Goal: Information Seeking & Learning: Find specific fact

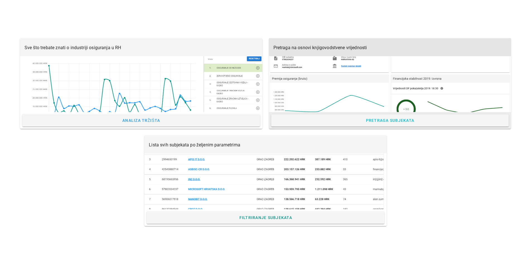
click at [337, 54] on div "Pretraga na osnovi knjigovodstvene vrijednosti" at bounding box center [390, 47] width 242 height 18
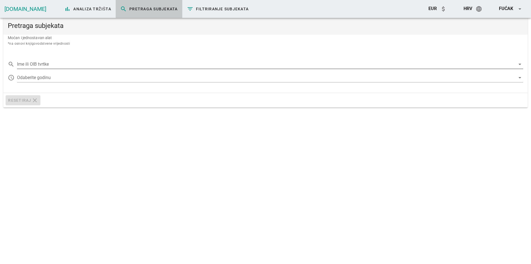
drag, startPoint x: 54, startPoint y: 63, endPoint x: 52, endPoint y: 67, distance: 3.9
click at [54, 63] on input "Ime ili OIB tvrtke" at bounding box center [266, 64] width 499 height 9
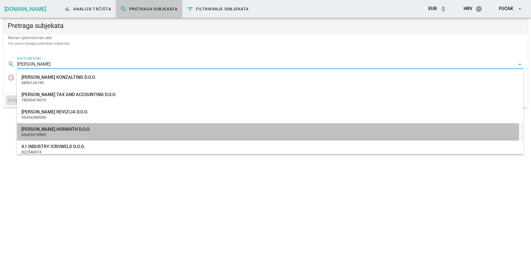
click at [53, 131] on div "[PERSON_NAME] HORWATH D.O.O." at bounding box center [269, 128] width 497 height 5
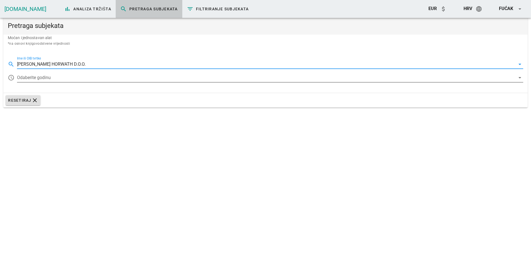
click at [512, 76] on div at bounding box center [266, 77] width 499 height 9
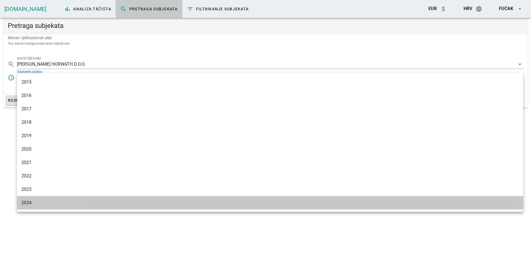
click at [33, 201] on div "2024" at bounding box center [269, 202] width 497 height 5
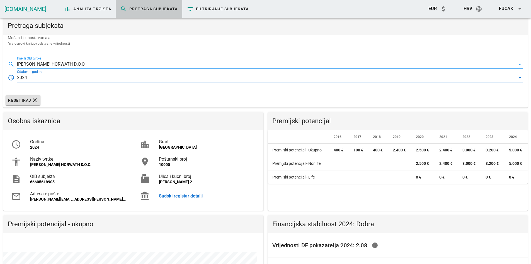
click at [75, 61] on input "[PERSON_NAME] HORWATH D.O.O." at bounding box center [266, 64] width 499 height 9
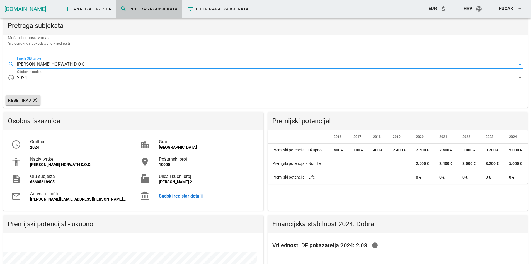
click at [96, 62] on input "[PERSON_NAME] HORWATH D.O.O." at bounding box center [266, 64] width 499 height 9
click at [99, 64] on input "[PERSON_NAME] HORWATH D.O.O." at bounding box center [266, 64] width 499 height 9
click at [116, 66] on input "[PERSON_NAME] HORWATH D.O.O." at bounding box center [266, 64] width 499 height 9
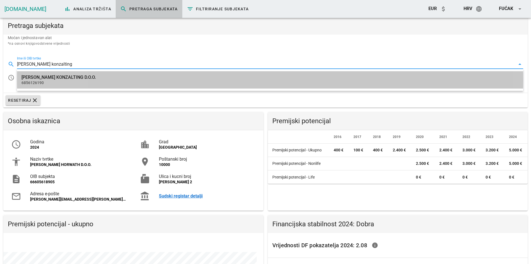
click at [82, 77] on div "[PERSON_NAME] KONZALTING D.O.O." at bounding box center [269, 76] width 497 height 5
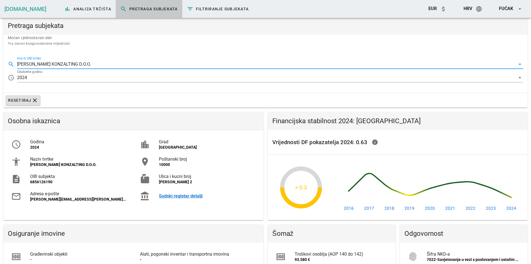
click at [105, 67] on input "[PERSON_NAME] KONZALTING D.O.O." at bounding box center [266, 64] width 499 height 9
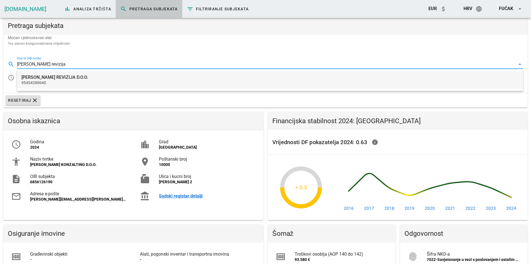
click at [67, 78] on div "[PERSON_NAME] REVIZIJA D.O.O." at bounding box center [269, 76] width 497 height 5
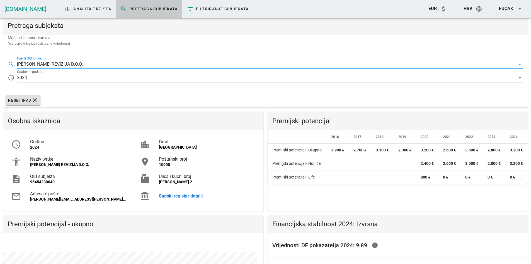
drag, startPoint x: 72, startPoint y: 61, endPoint x: 32, endPoint y: 59, distance: 39.9
click at [32, 60] on div "Ime ili OIB tvrtke [PERSON_NAME] REVIZIJA D.O.O. arrow_drop_down" at bounding box center [270, 64] width 506 height 9
drag, startPoint x: 60, startPoint y: 64, endPoint x: 0, endPoint y: 64, distance: 60.2
paste input "78050419075"
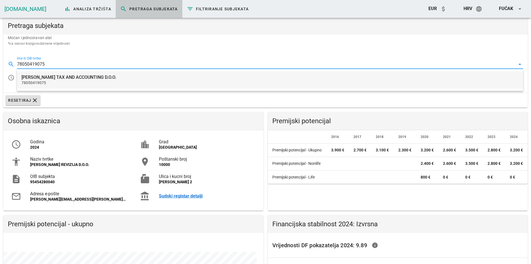
click at [47, 77] on div "[PERSON_NAME] TAX AND ACCOUNTING D.O.O." at bounding box center [269, 76] width 497 height 5
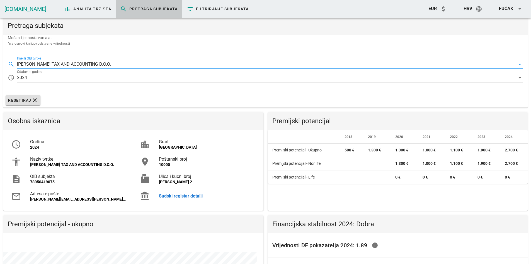
click at [70, 63] on input "[PERSON_NAME] TAX AND ACCOUNTING D.O.O." at bounding box center [266, 64] width 499 height 9
drag, startPoint x: 119, startPoint y: 63, endPoint x: 36, endPoint y: 62, distance: 82.3
click at [36, 62] on input "[PERSON_NAME] TAX AND ACCOUNTING D.O.O." at bounding box center [266, 64] width 499 height 9
drag, startPoint x: 47, startPoint y: 60, endPoint x: 0, endPoint y: 66, distance: 46.9
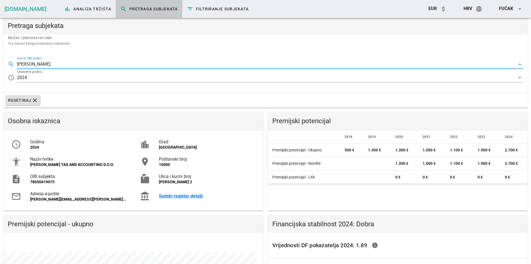
paste input "66605618905"
click at [54, 63] on input "66605618905" at bounding box center [266, 64] width 499 height 9
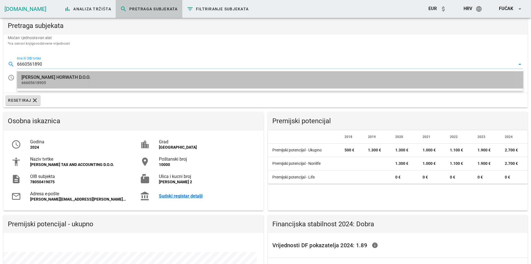
click at [56, 77] on div "[PERSON_NAME] HORWATH D.O.O." at bounding box center [269, 76] width 497 height 5
type input "[PERSON_NAME] HORWATH D.O.O."
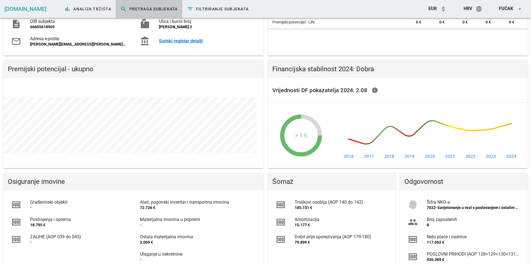
scroll to position [223, 0]
